Goal: Information Seeking & Learning: Find specific page/section

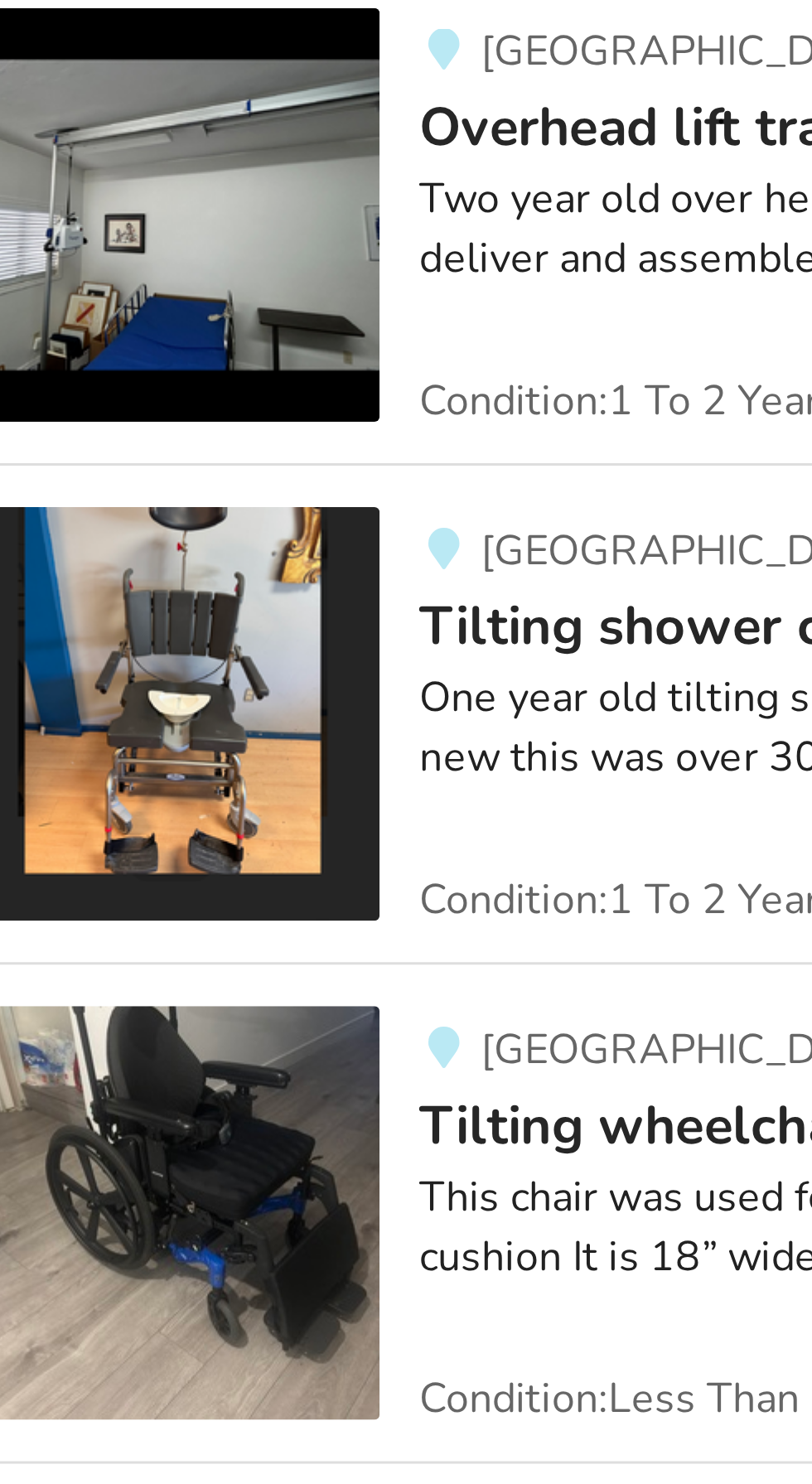
scroll to position [629, 0]
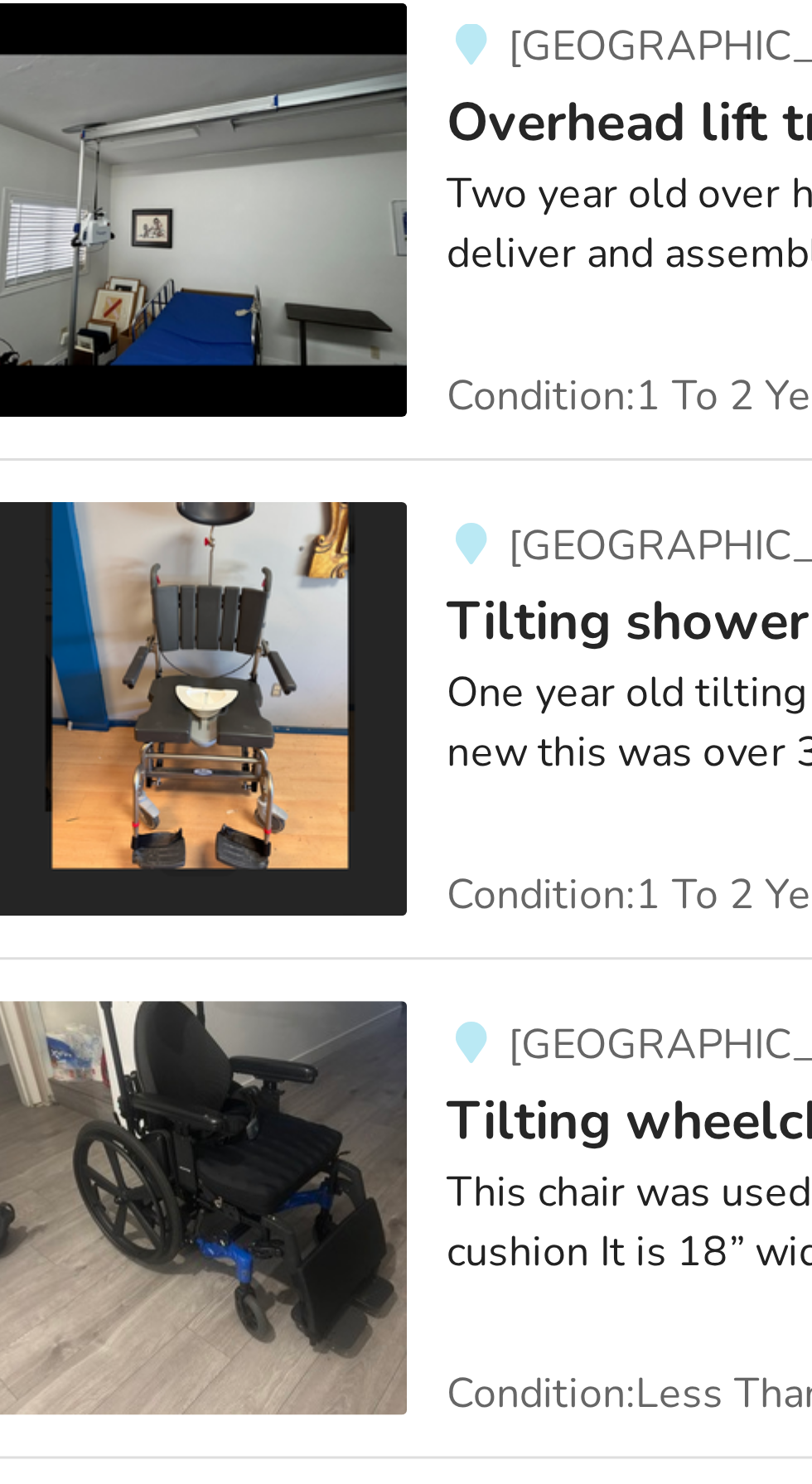
click at [296, 1288] on span "Condition: 1 To 2 Years" at bounding box center [322, 1294] width 135 height 13
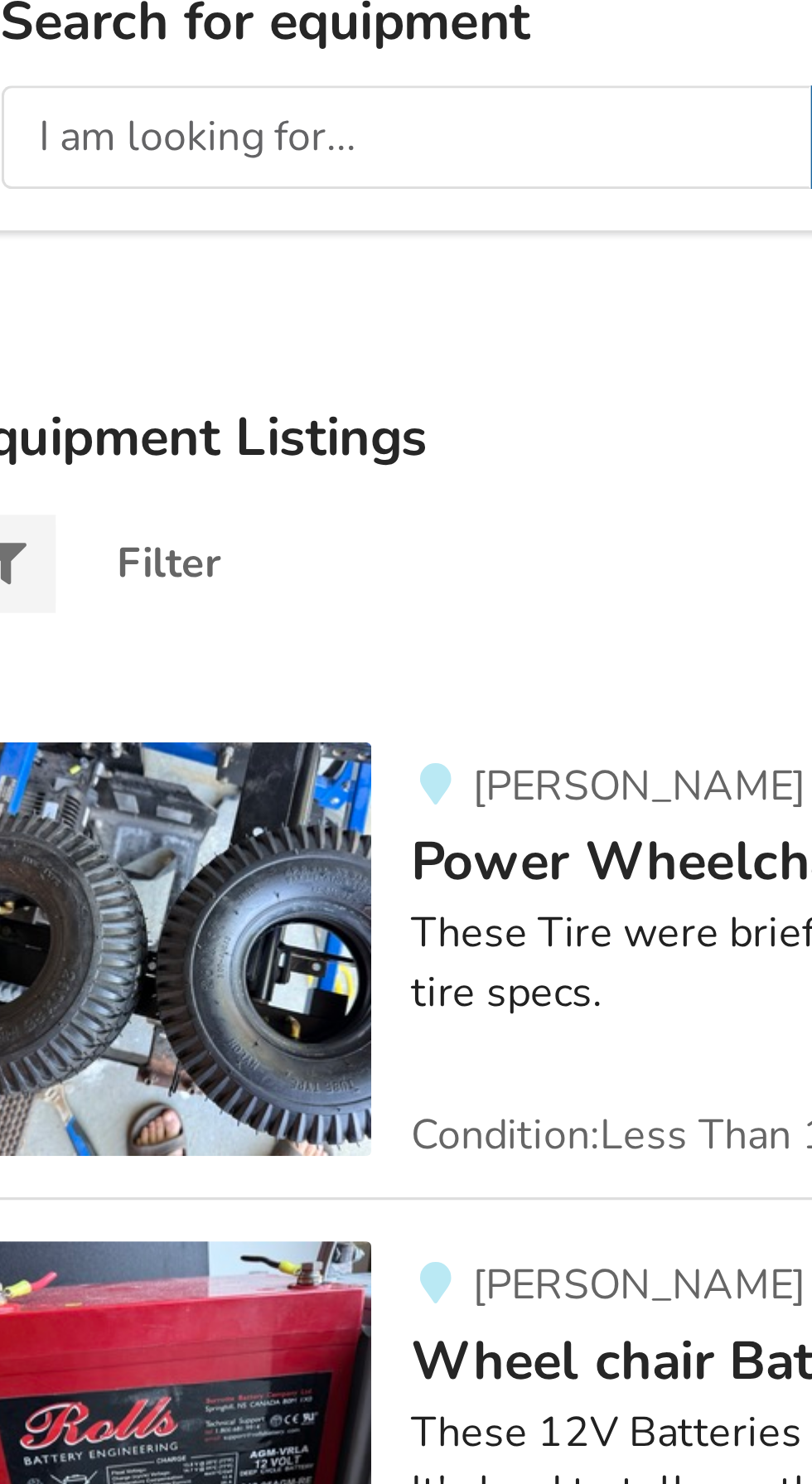
scroll to position [177, 0]
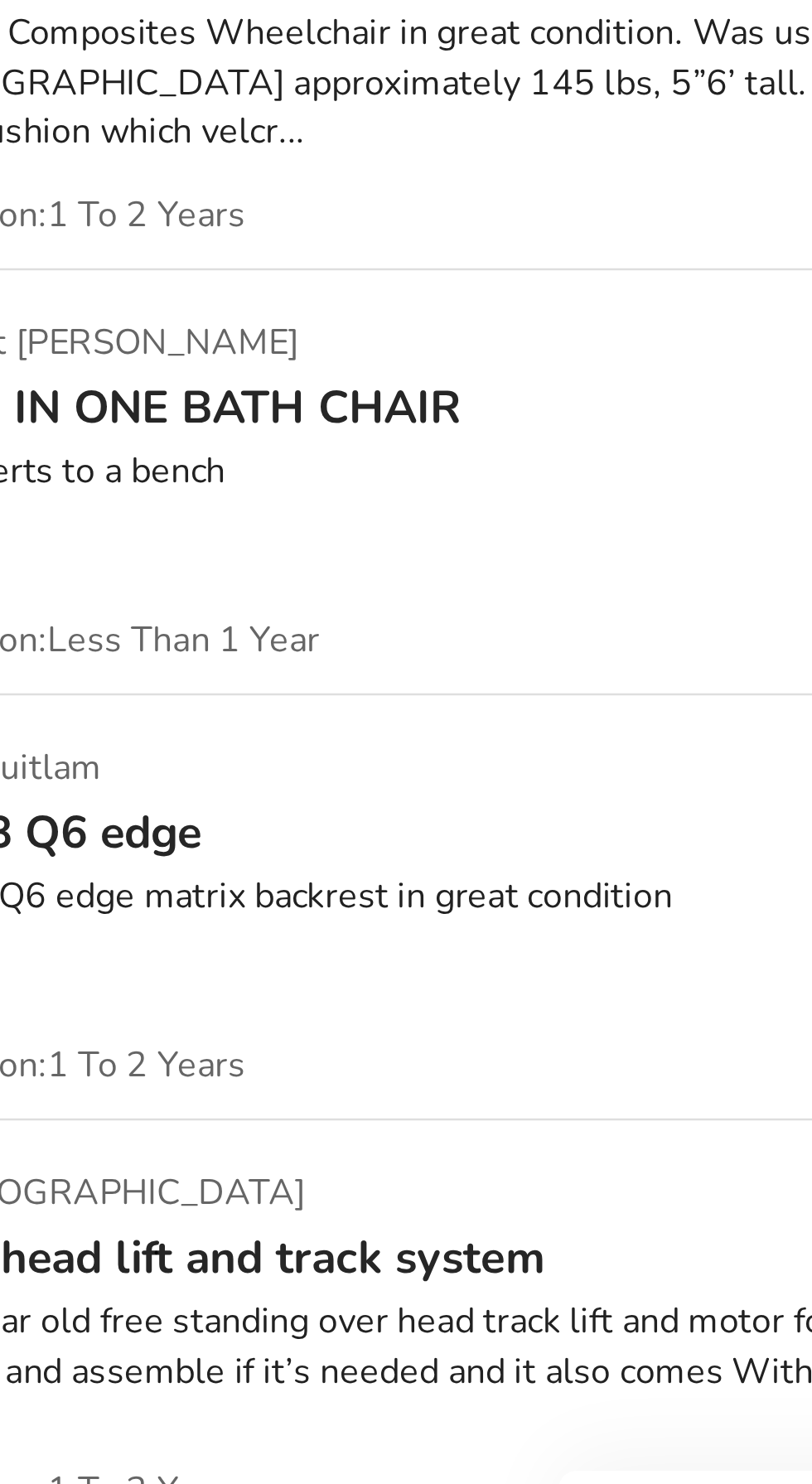
scroll to position [11302, 0]
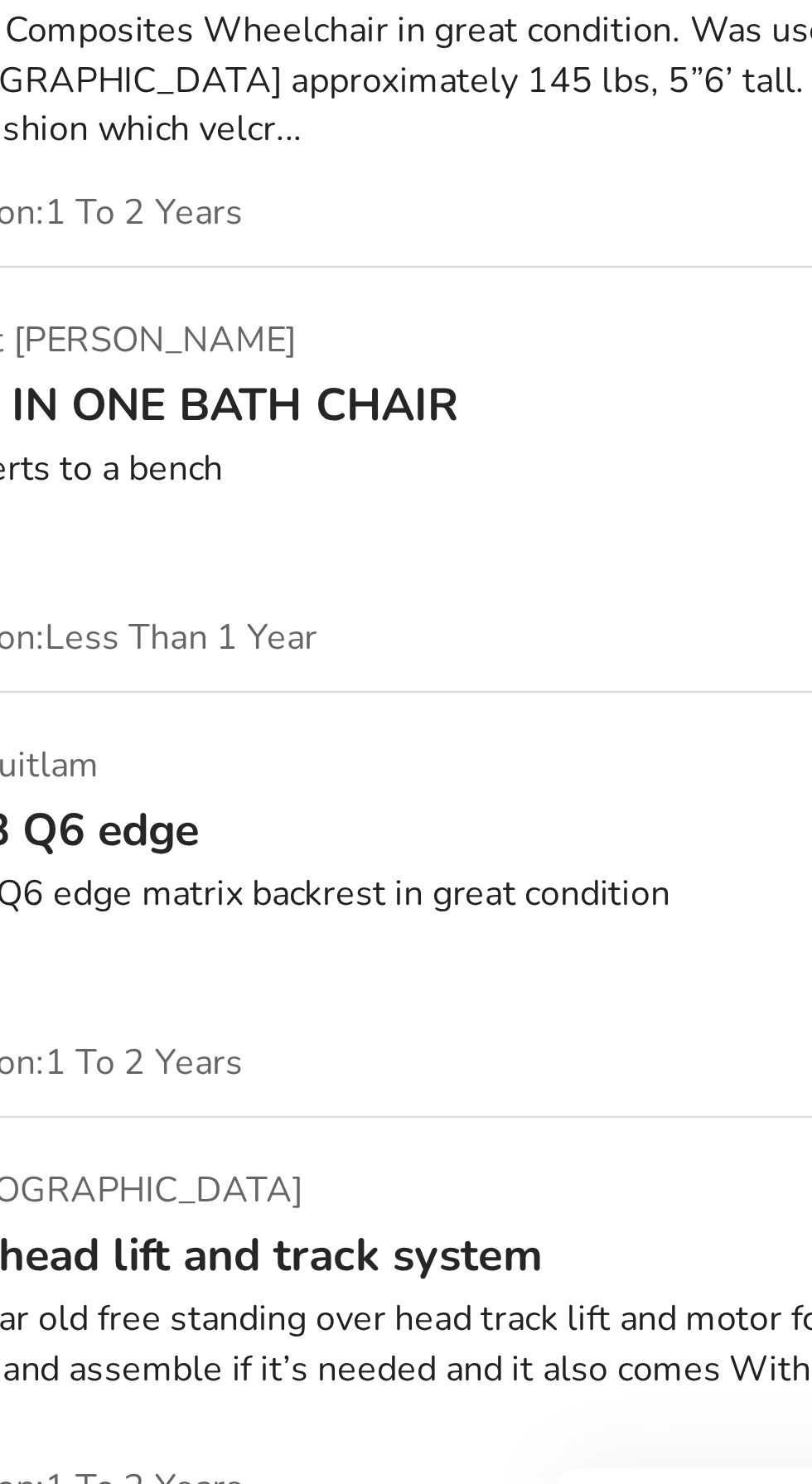
click at [405, 937] on div "It converts to a bench" at bounding box center [480, 946] width 450 height 19
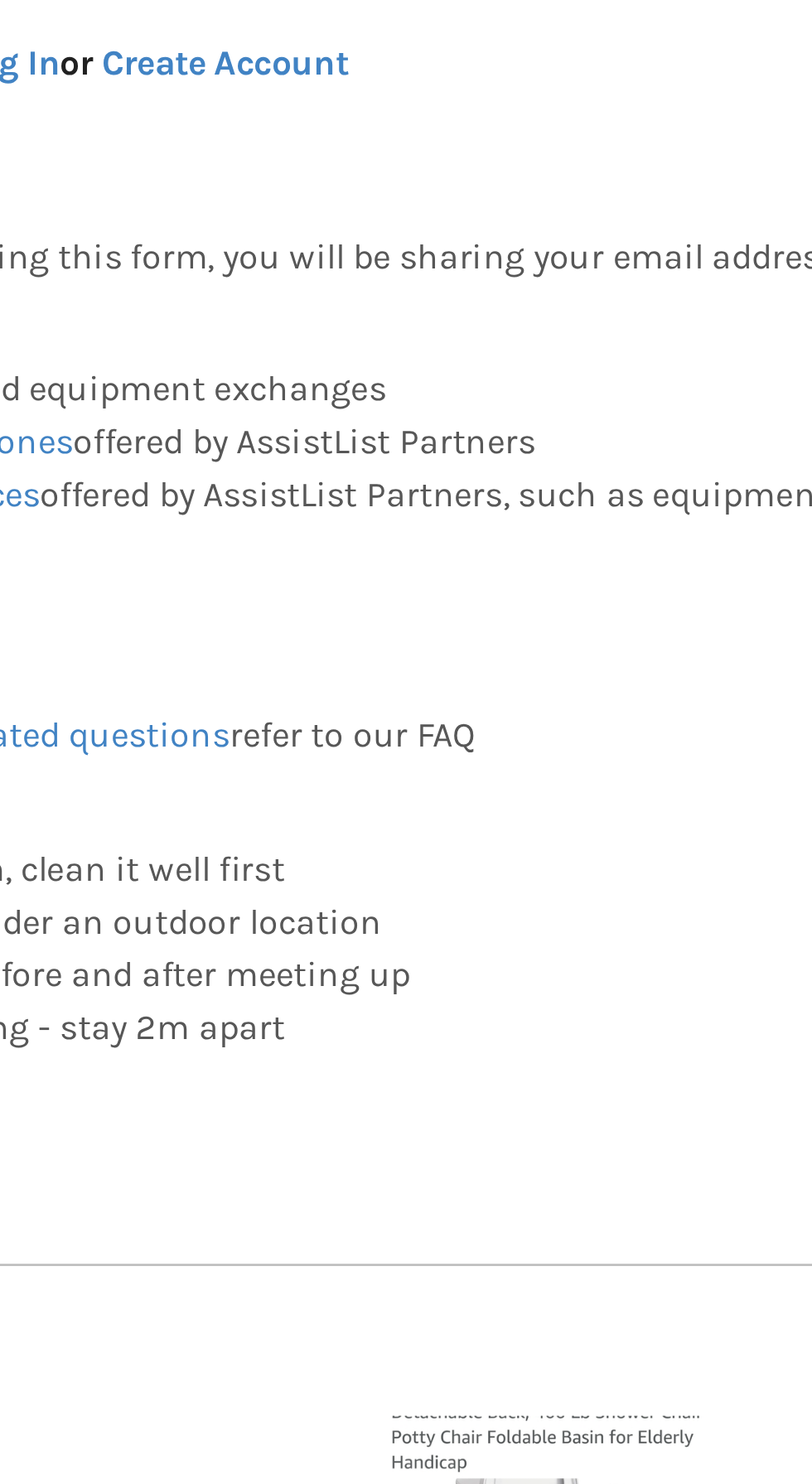
click at [464, 952] on div "Our list of Additional Services offered by AssistList Partners, such as equipme…" at bounding box center [410, 962] width 544 height 32
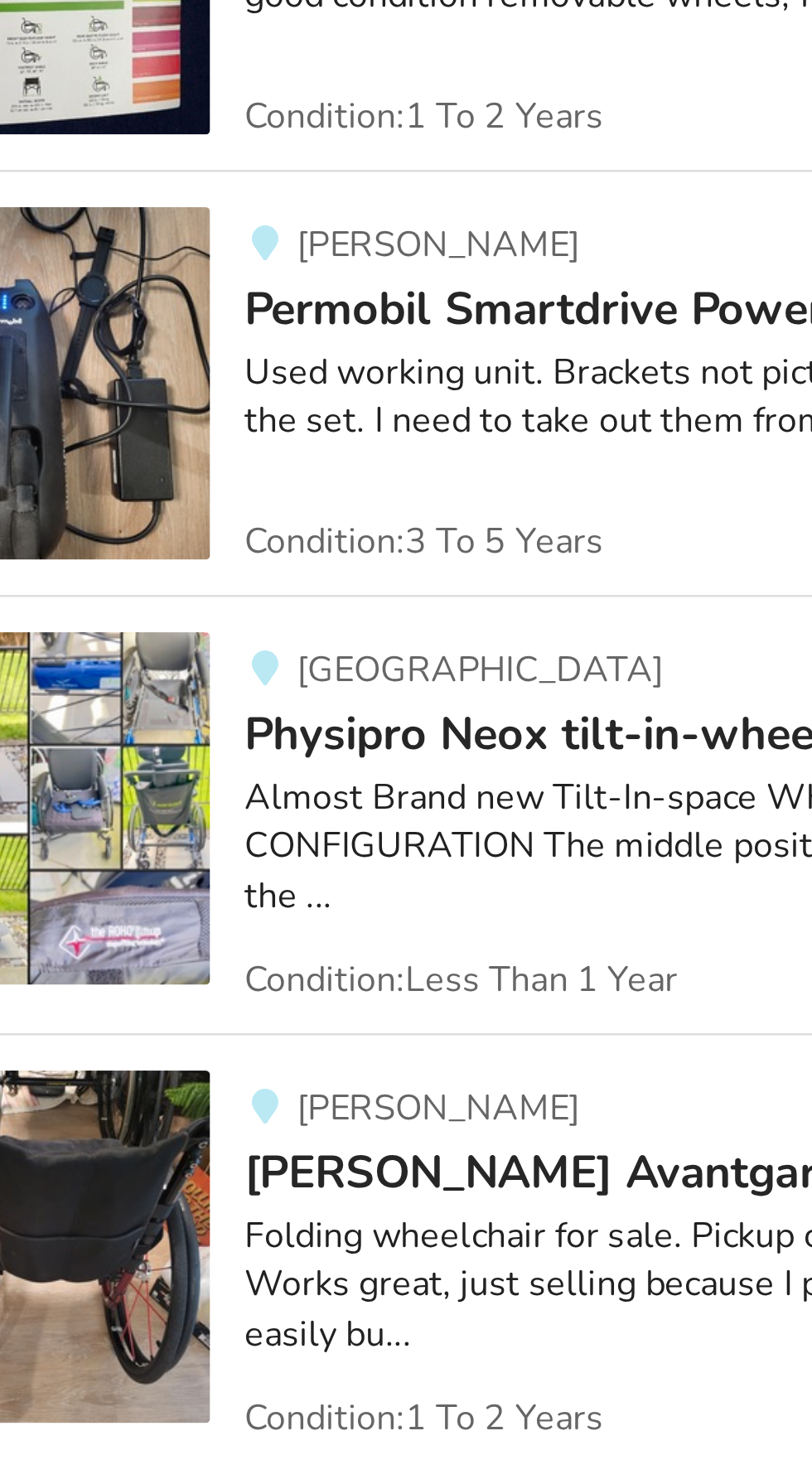
scroll to position [24602, 0]
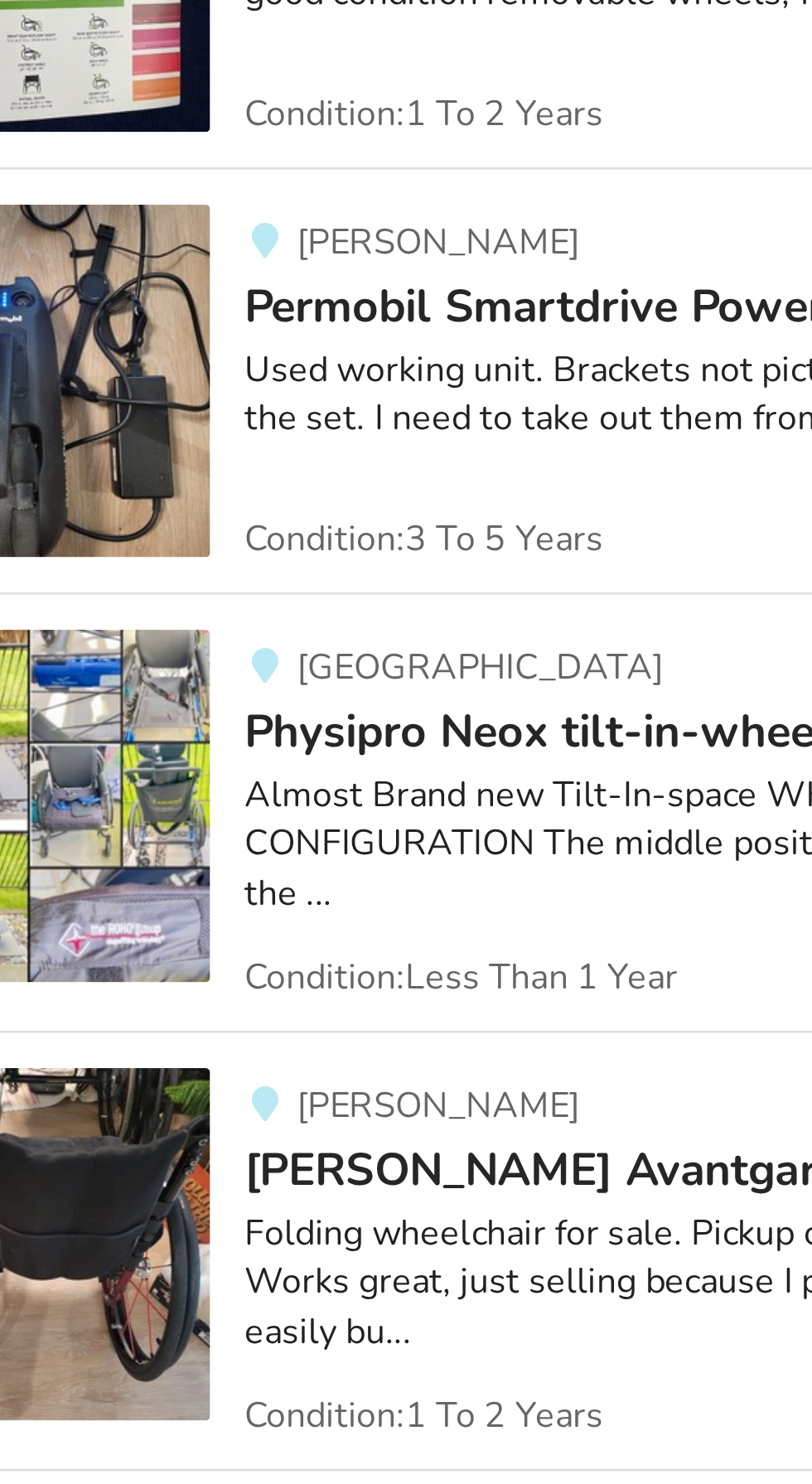
click at [197, 1327] on img at bounding box center [174, 1393] width 132 height 132
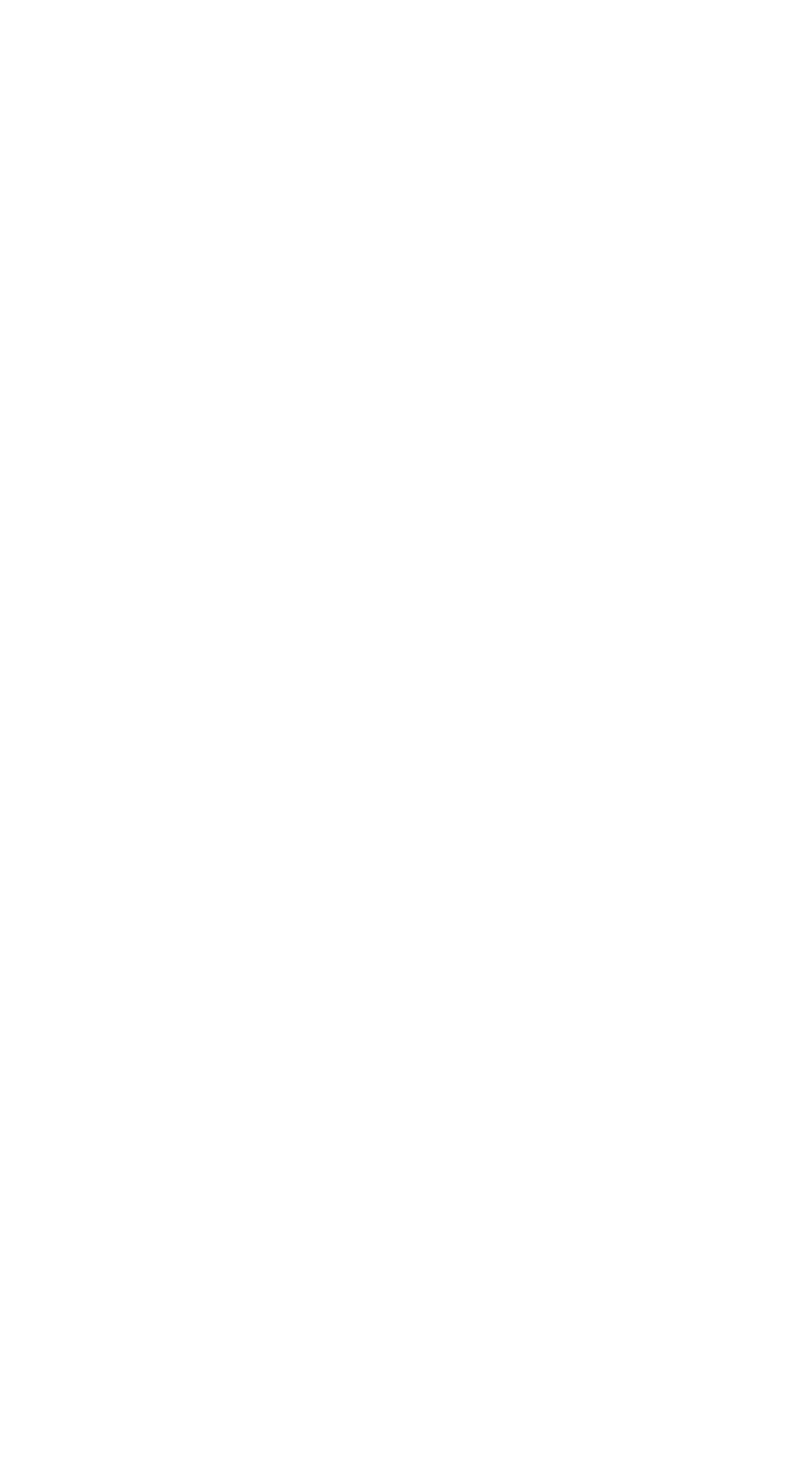
click at [216, 1223] on div "Back to Results" at bounding box center [406, 790] width 812 height 1435
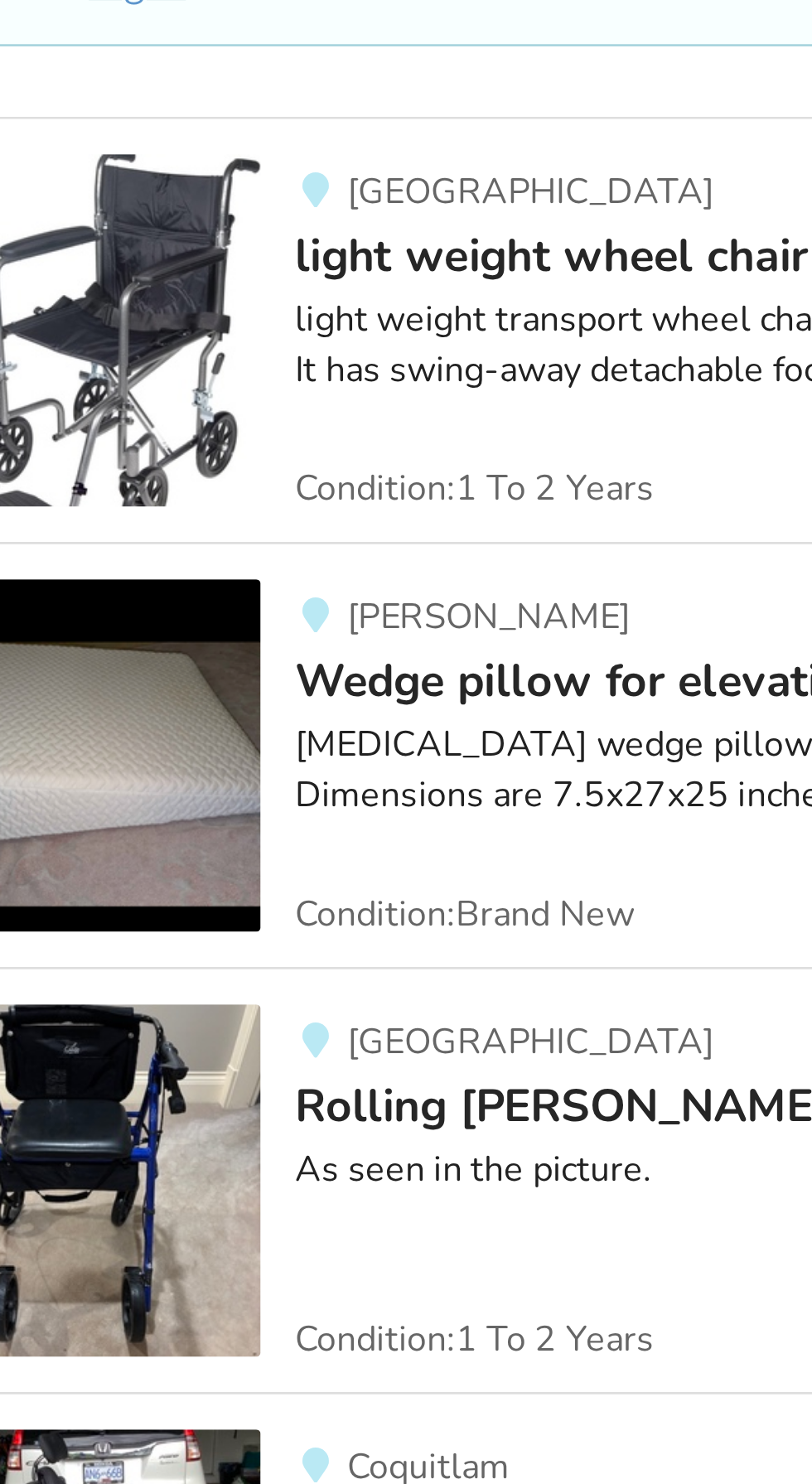
scroll to position [11945, 0]
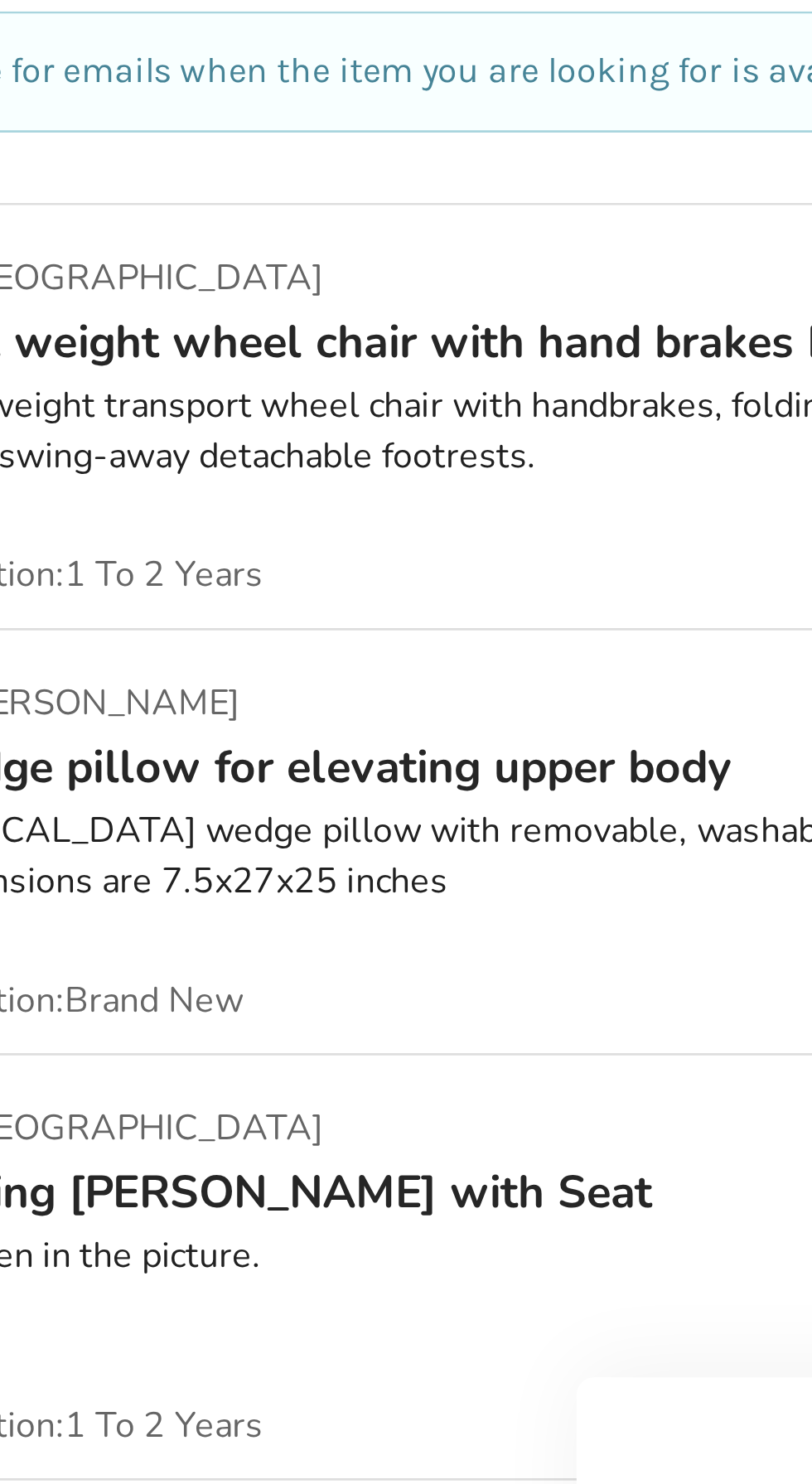
click at [442, 1108] on div "Memory foam wedge pillow with removable, washable case. Dimensions are 7.5x27x2…" at bounding box center [480, 1127] width 450 height 38
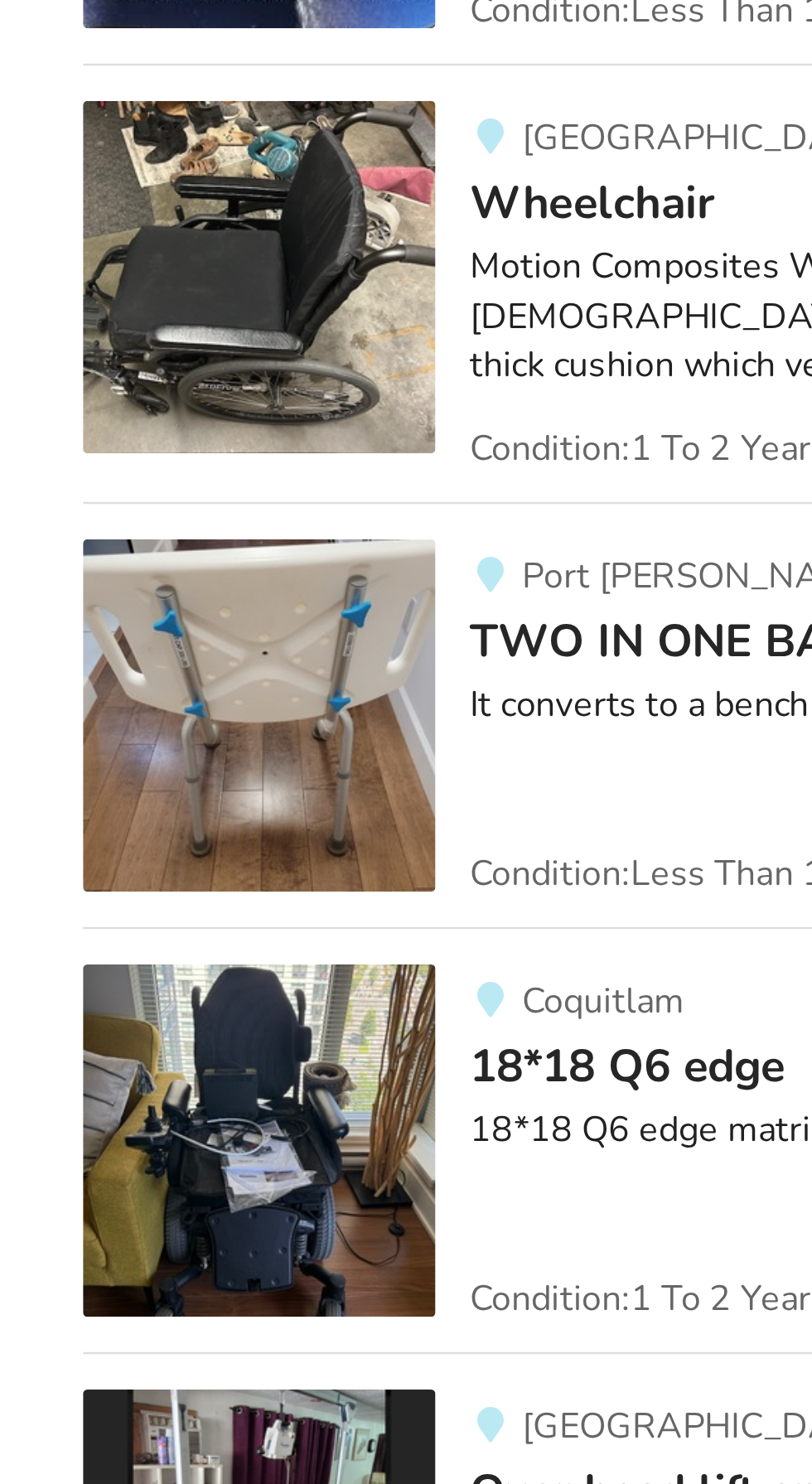
scroll to position [11962, 0]
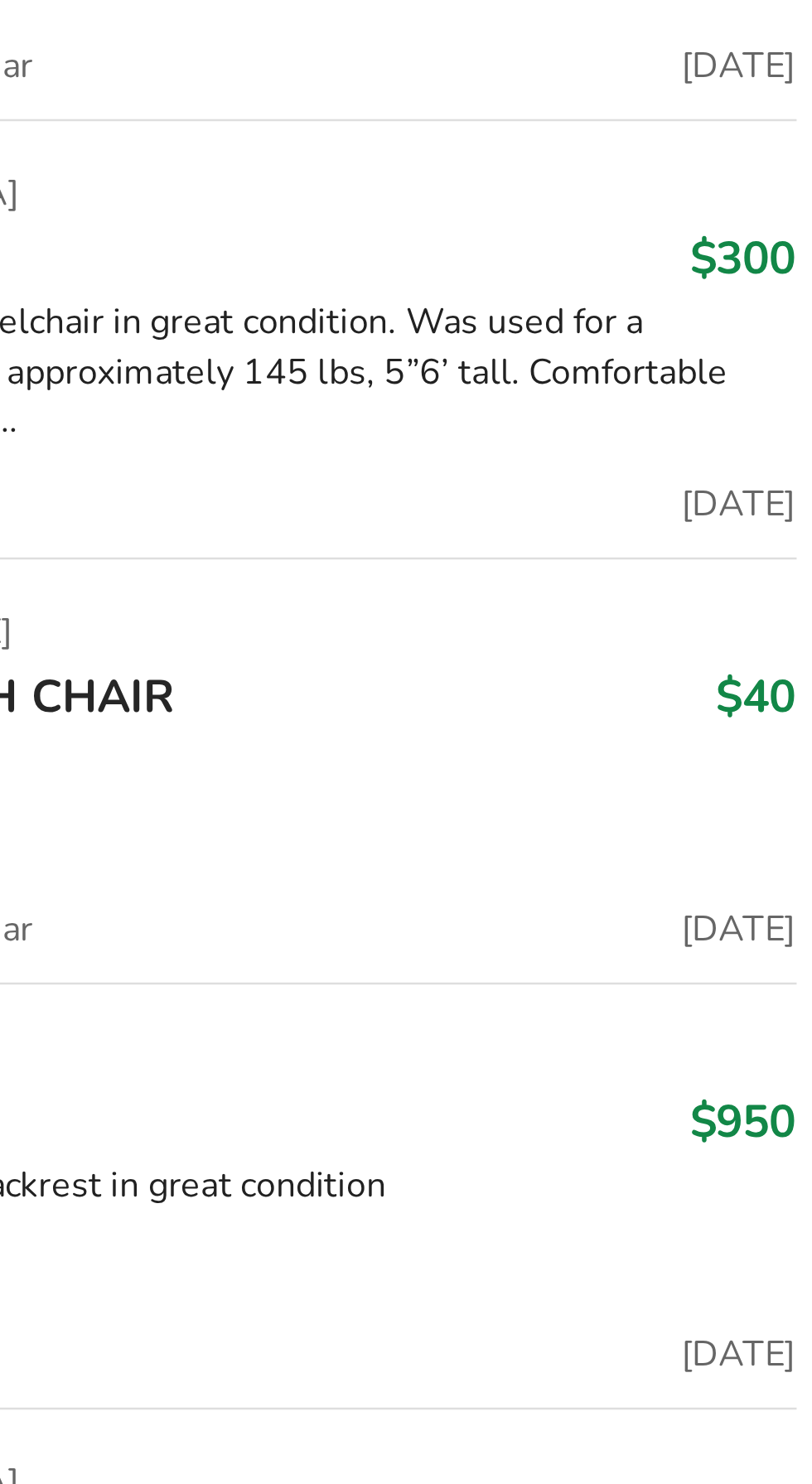
click at [633, 224] on div "Port Moody TWO IN ONE BATH CHAIR $40 It converts to a bench Condition: Less Tha…" at bounding box center [472, 289] width 463 height 132
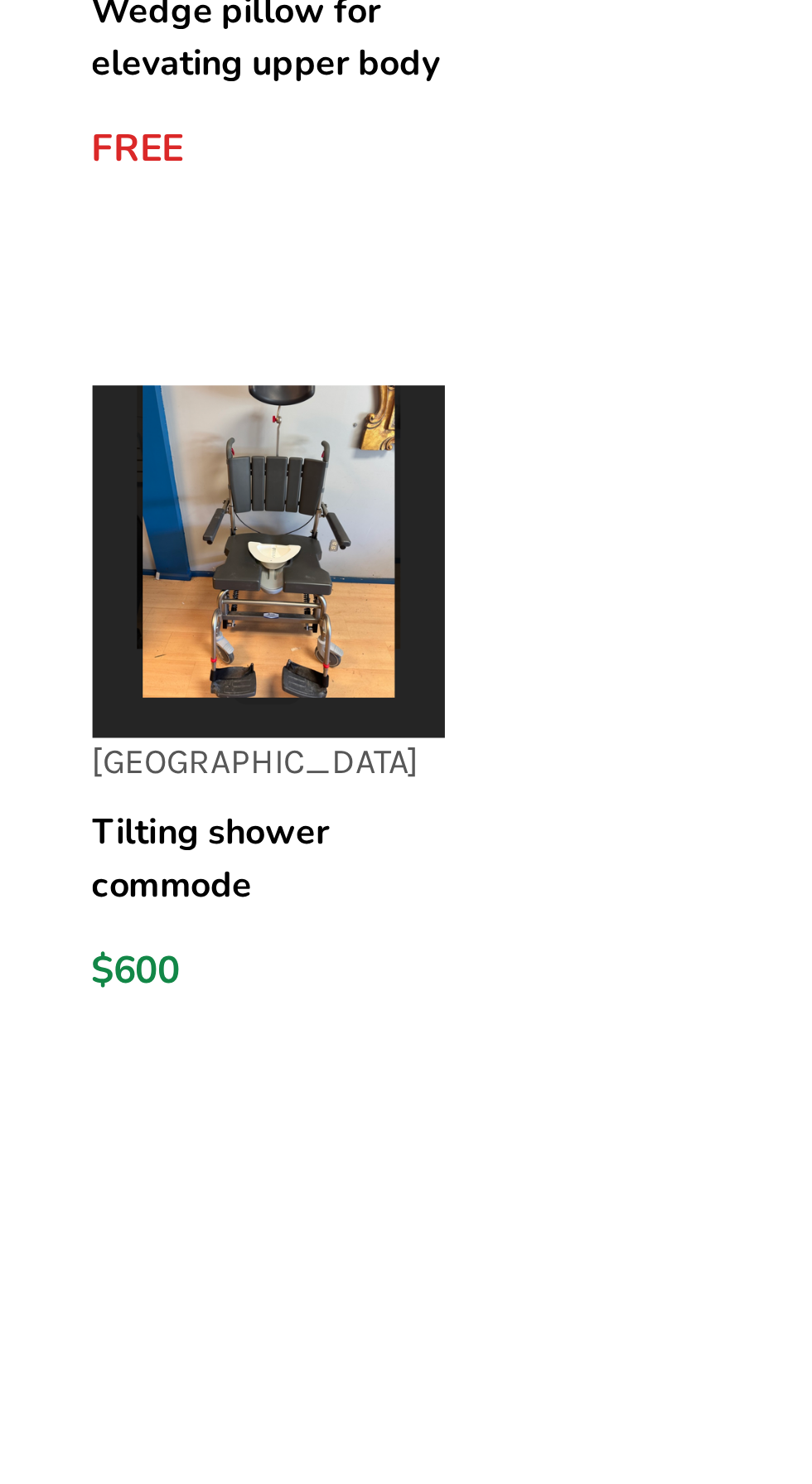
scroll to position [1667, 0]
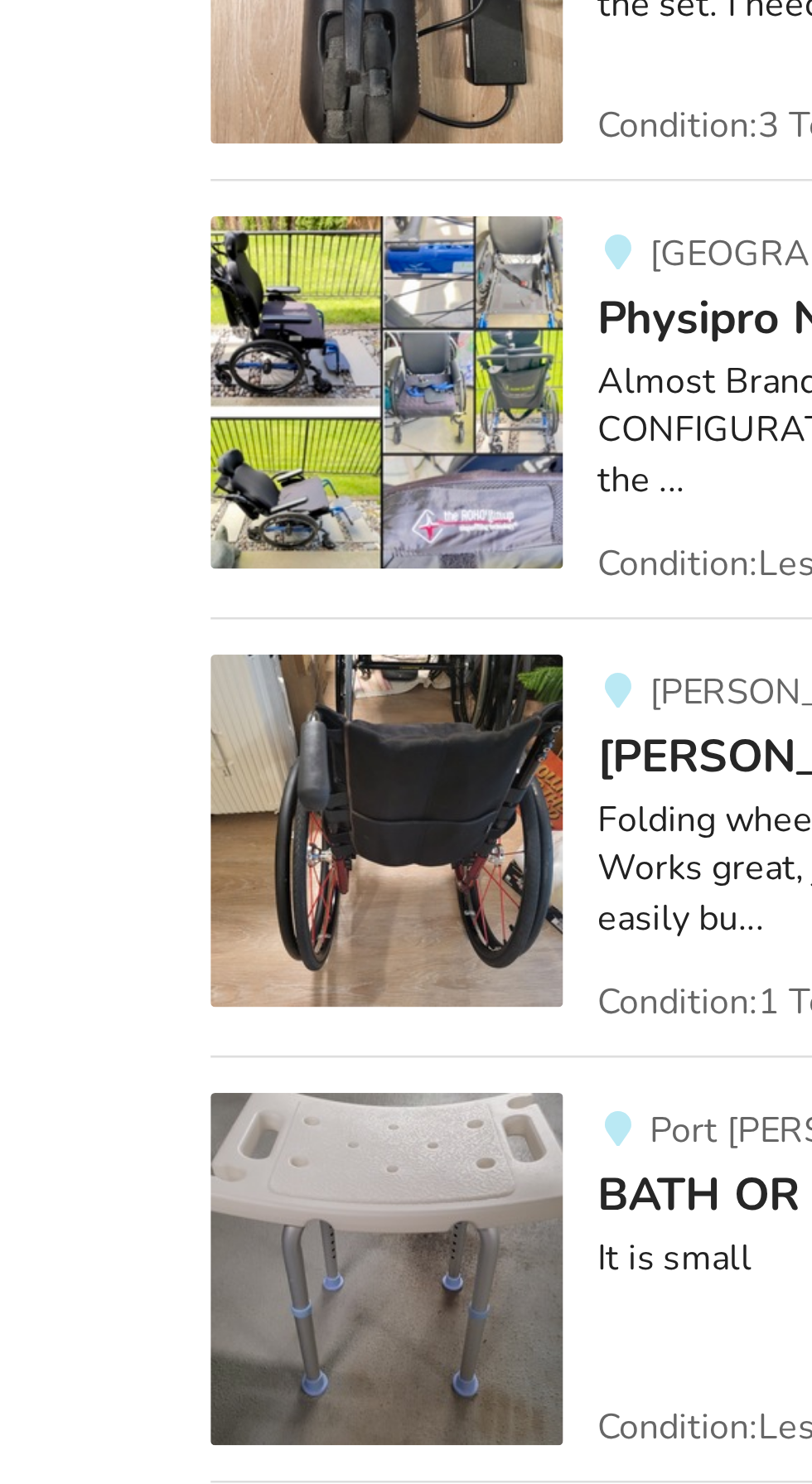
scroll to position [24765, 0]
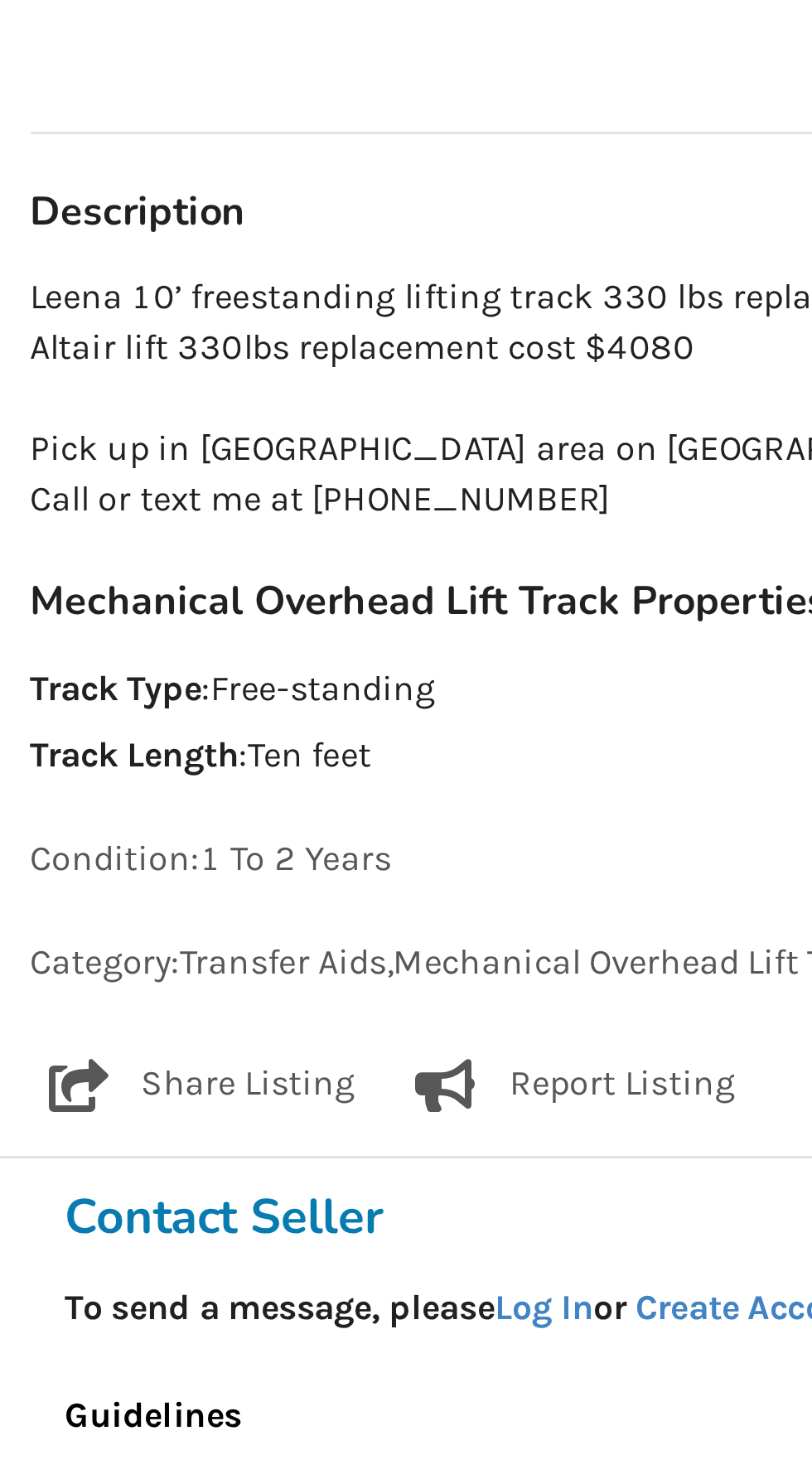
scroll to position [539, 0]
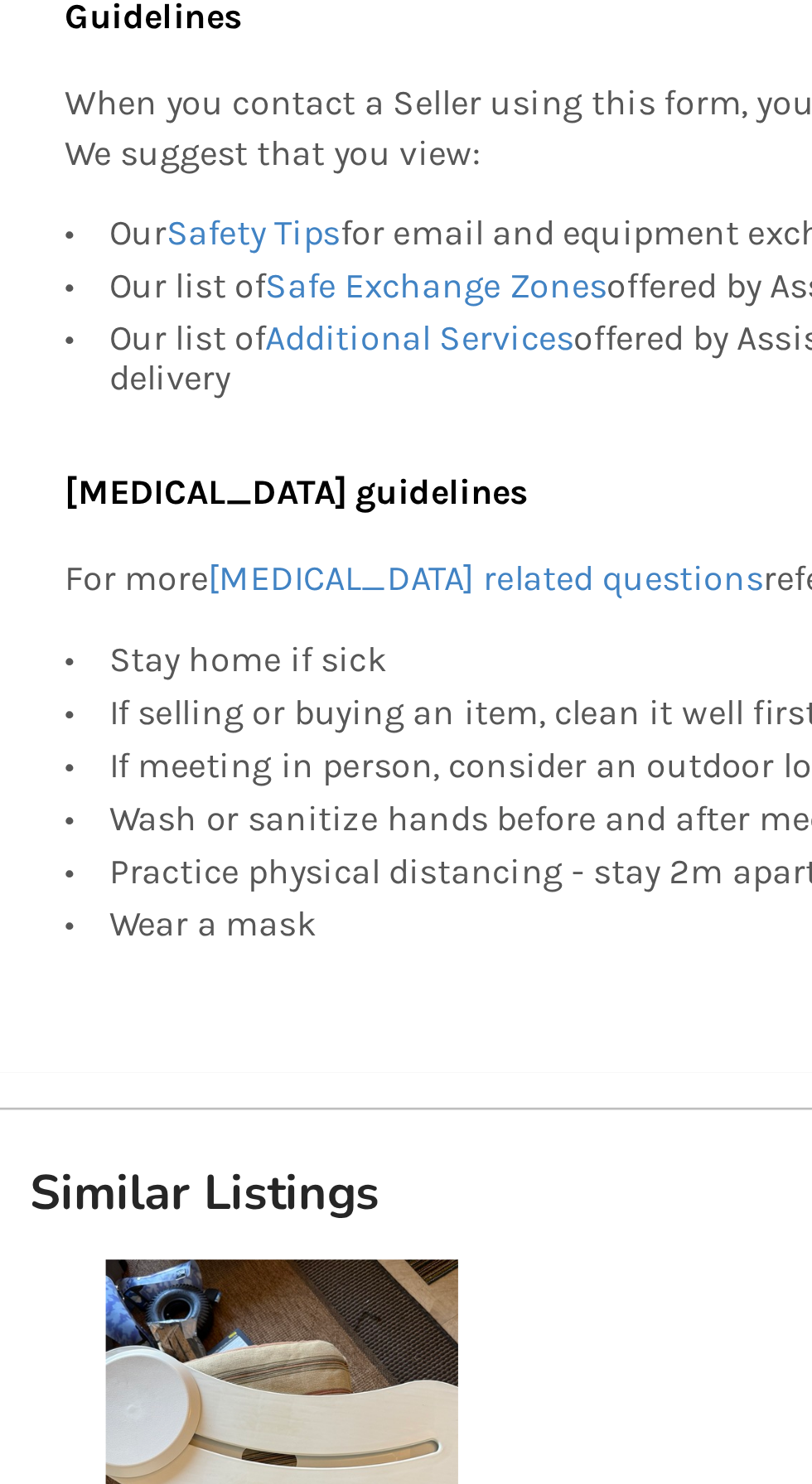
click at [329, 1374] on h1 "Similar Listings" at bounding box center [406, 1374] width 622 height 23
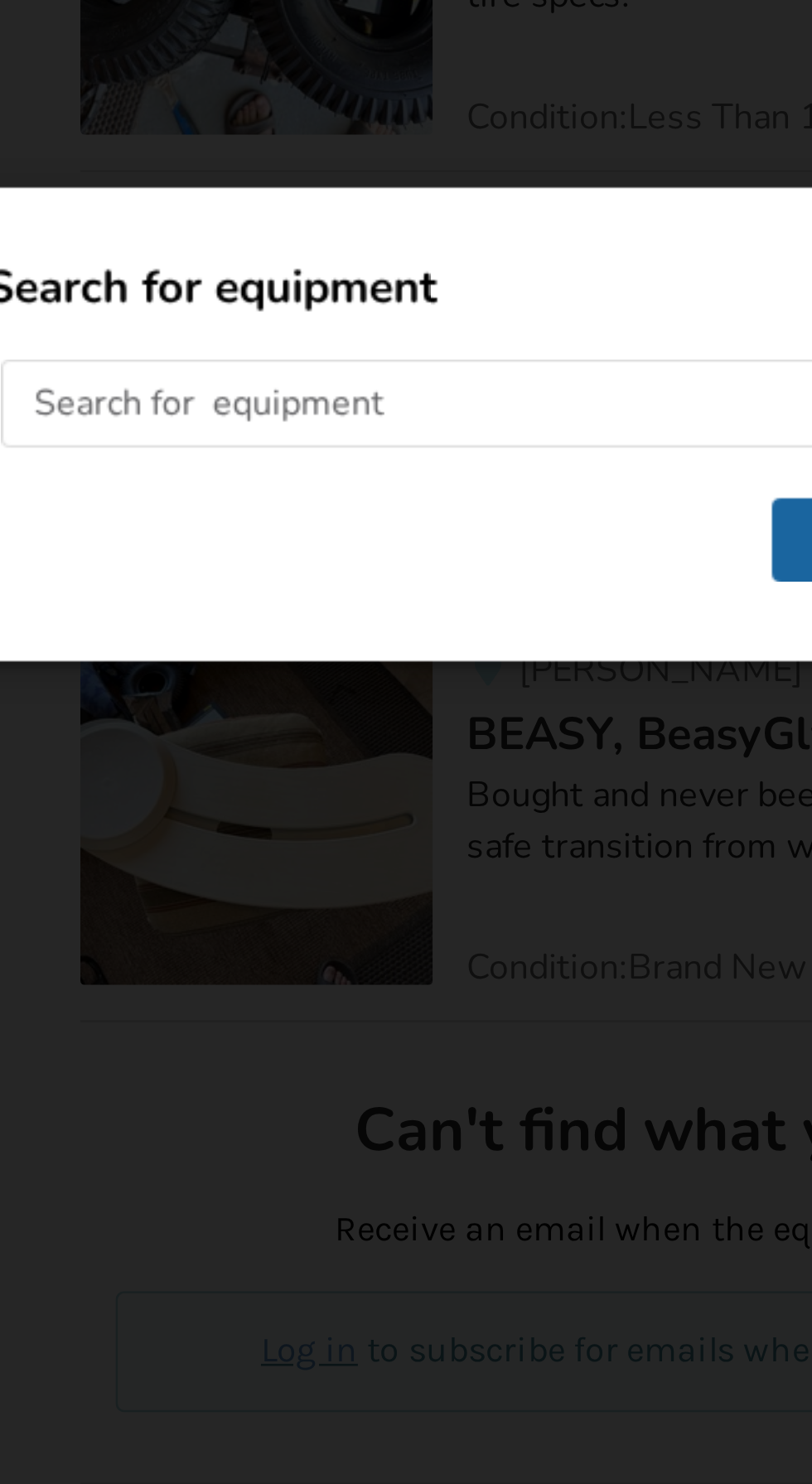
click at [118, 739] on input "text" at bounding box center [406, 735] width 654 height 33
type input "Wedge pillows"
click button "Go" at bounding box center [406, 785] width 74 height 31
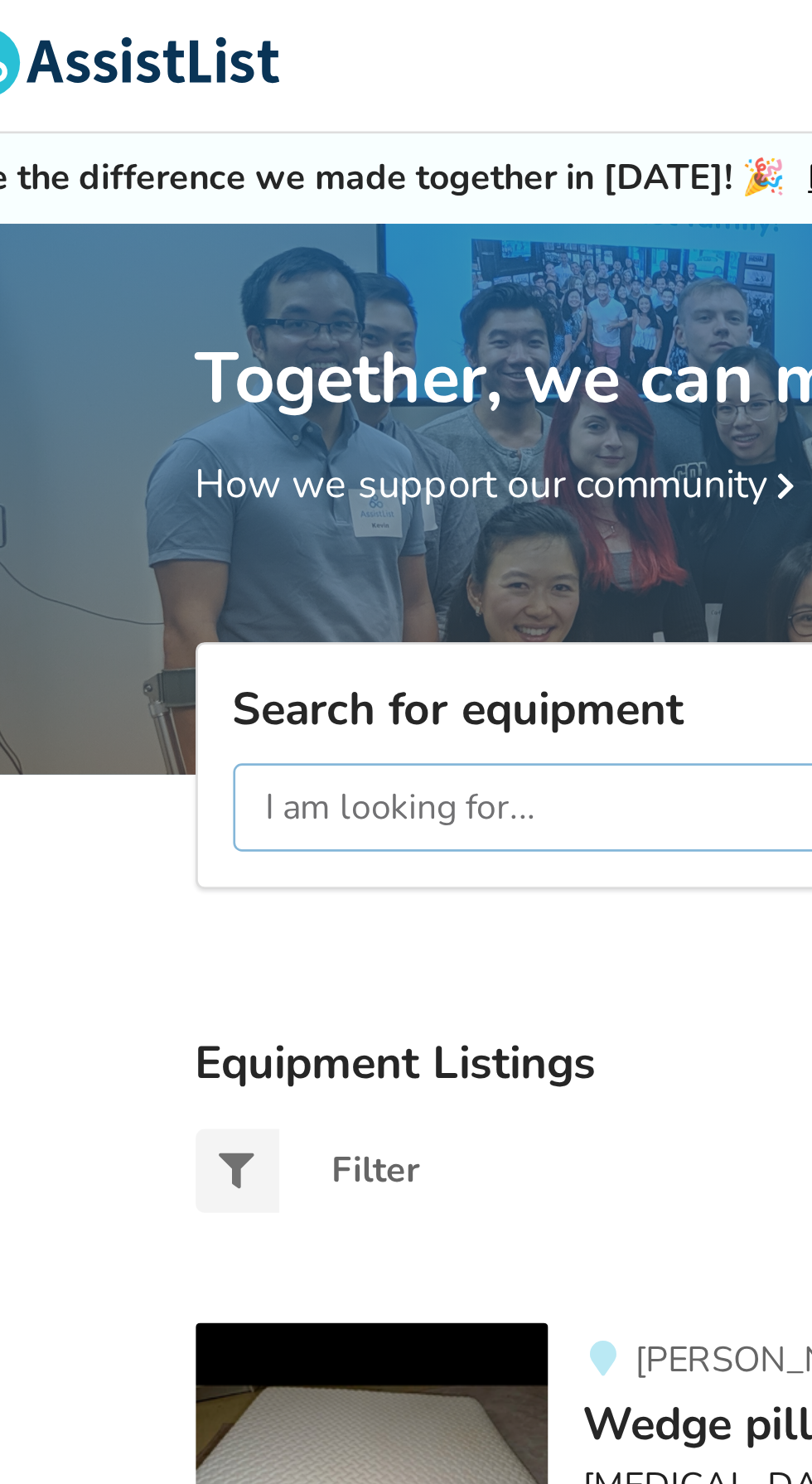
click at [259, 304] on input "text" at bounding box center [253, 306] width 260 height 33
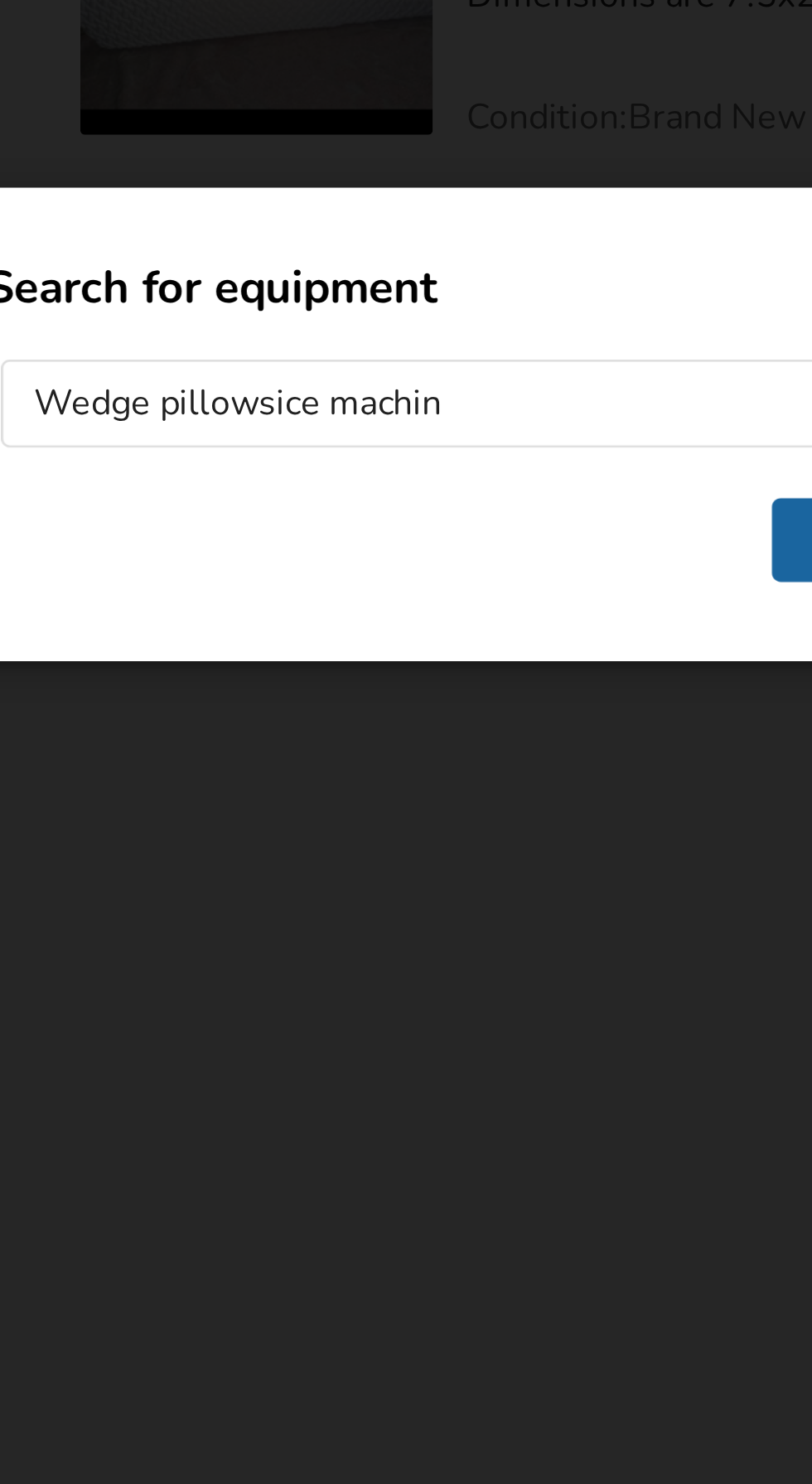
type input "Wedge pillowsice machine"
click button "Go" at bounding box center [406, 785] width 74 height 31
